Goal: Information Seeking & Learning: Learn about a topic

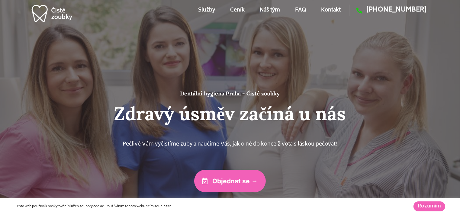
click at [231, 118] on h2 "Zdravý úsměv začíná u nás" at bounding box center [230, 114] width 362 height 22
click at [37, 15] on img at bounding box center [52, 13] width 43 height 24
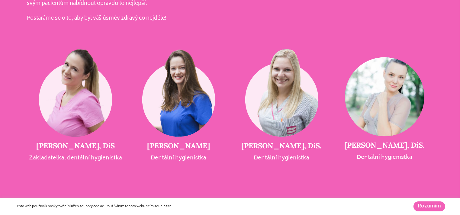
scroll to position [1269, 0]
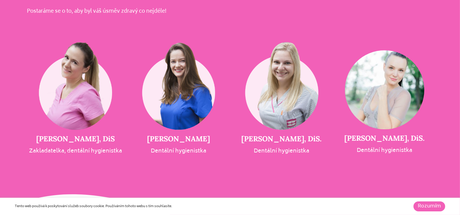
click at [97, 104] on img at bounding box center [75, 83] width 79 height 93
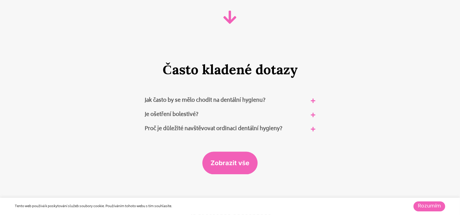
scroll to position [3594, 0]
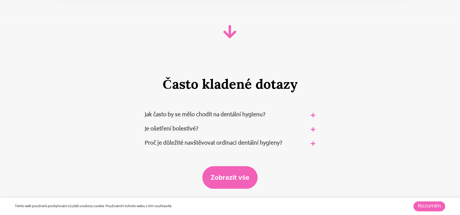
click at [180, 111] on link "Jak často by se mělo chodit na dentální hygienu?" at bounding box center [205, 115] width 121 height 9
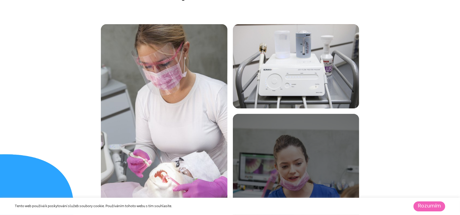
scroll to position [1963, 0]
